Goal: Complete application form

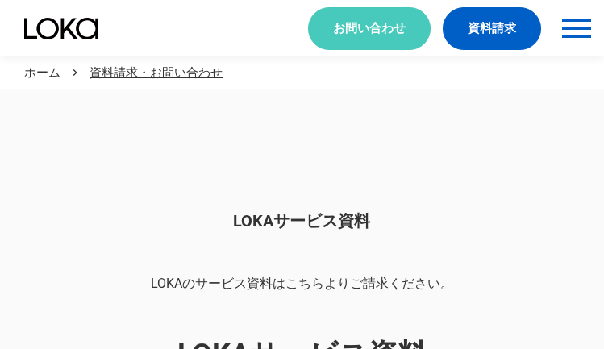
scroll to position [1354, 0]
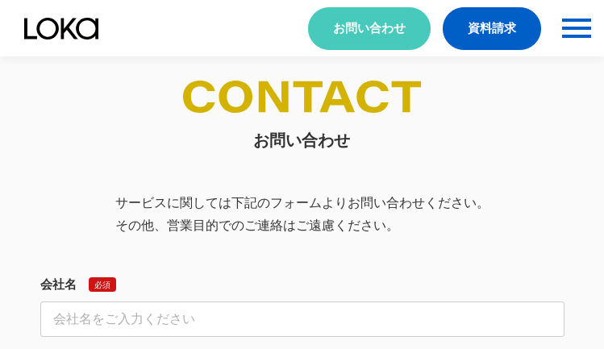
select select "その他"
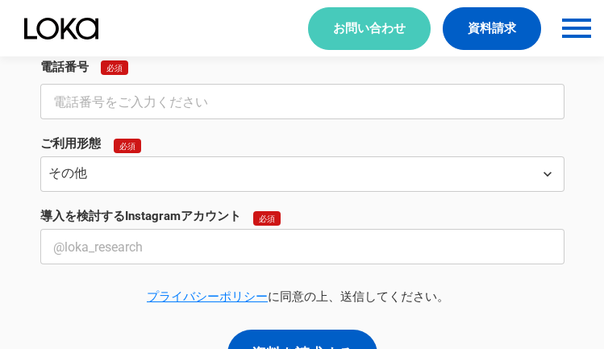
select select "その他"
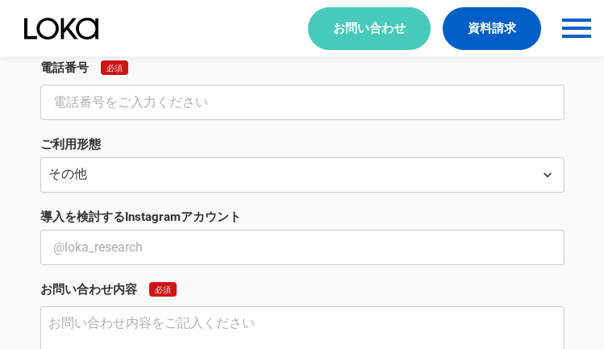
type input "CallForce-X"
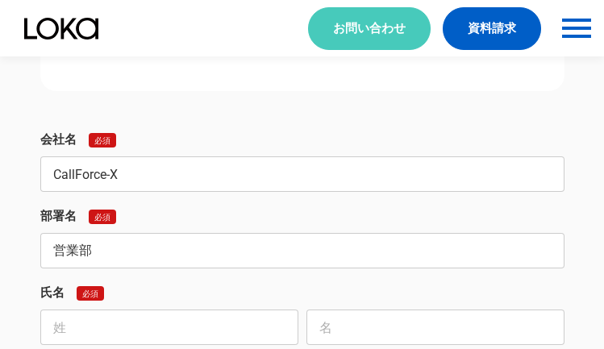
type input "営業部"
type input "[PERSON_NAME]"
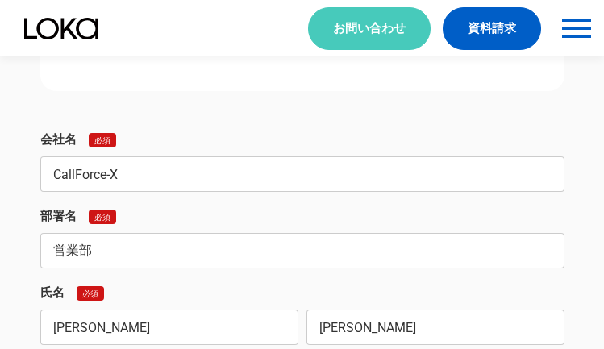
type input "[PERSON_NAME]"
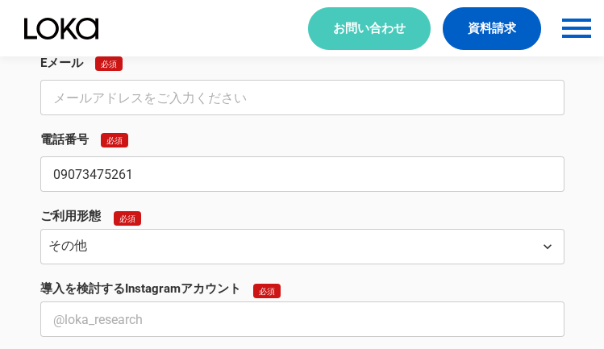
type input "09073475261"
type input "[EMAIL_ADDRESS][DOMAIN_NAME]"
type input "CallForce-X"
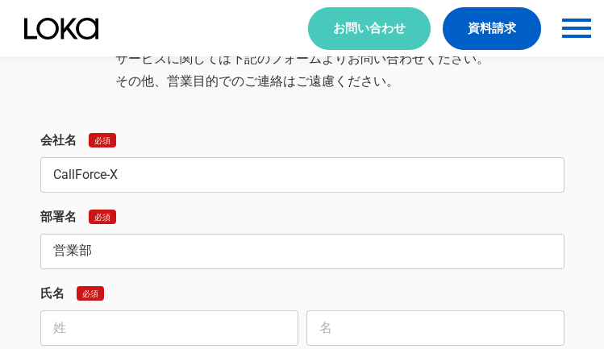
type input "営業部"
type input "[PERSON_NAME]"
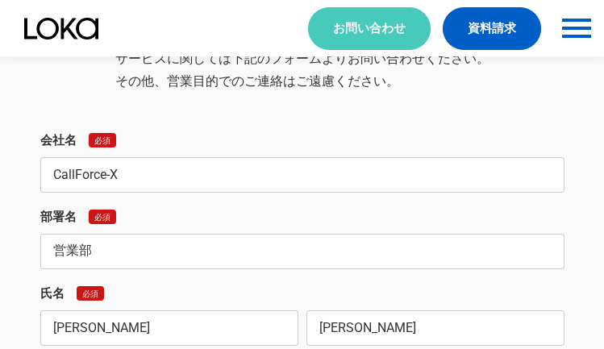
type input "[PERSON_NAME]"
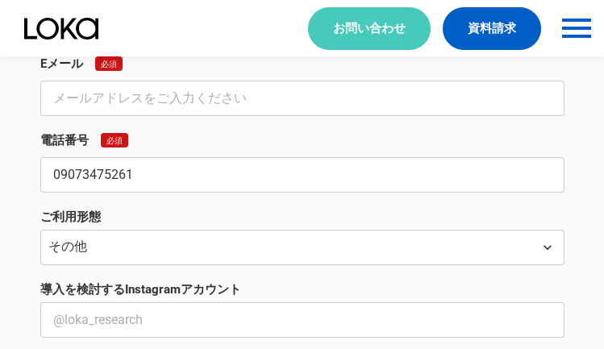
type input "09073475261"
type input "[EMAIL_ADDRESS][DOMAIN_NAME]"
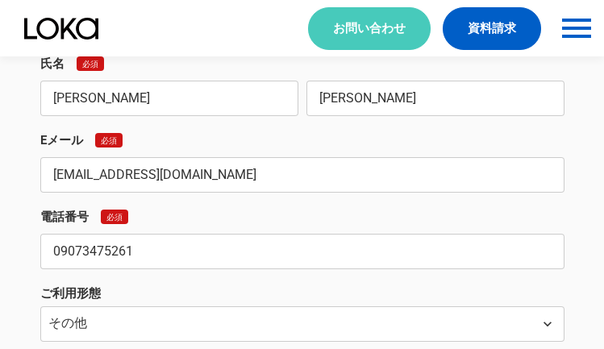
type input "[EMAIL_ADDRESS][DOMAIN_NAME]"
type textarea "【loremipsumdolor】sitamet「cons・adipis」elits？ doeiusmodtemp。 InciDidun-Utlaboree。…"
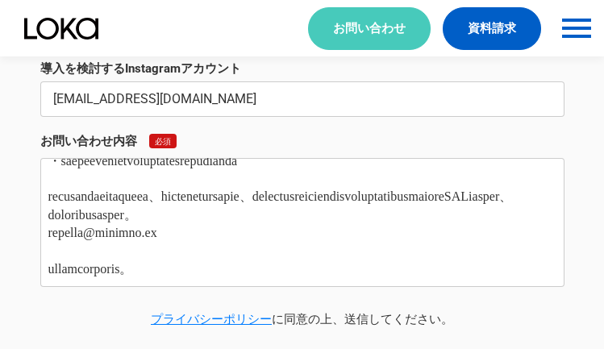
scroll to position [0, 0]
